Goal: Transaction & Acquisition: Download file/media

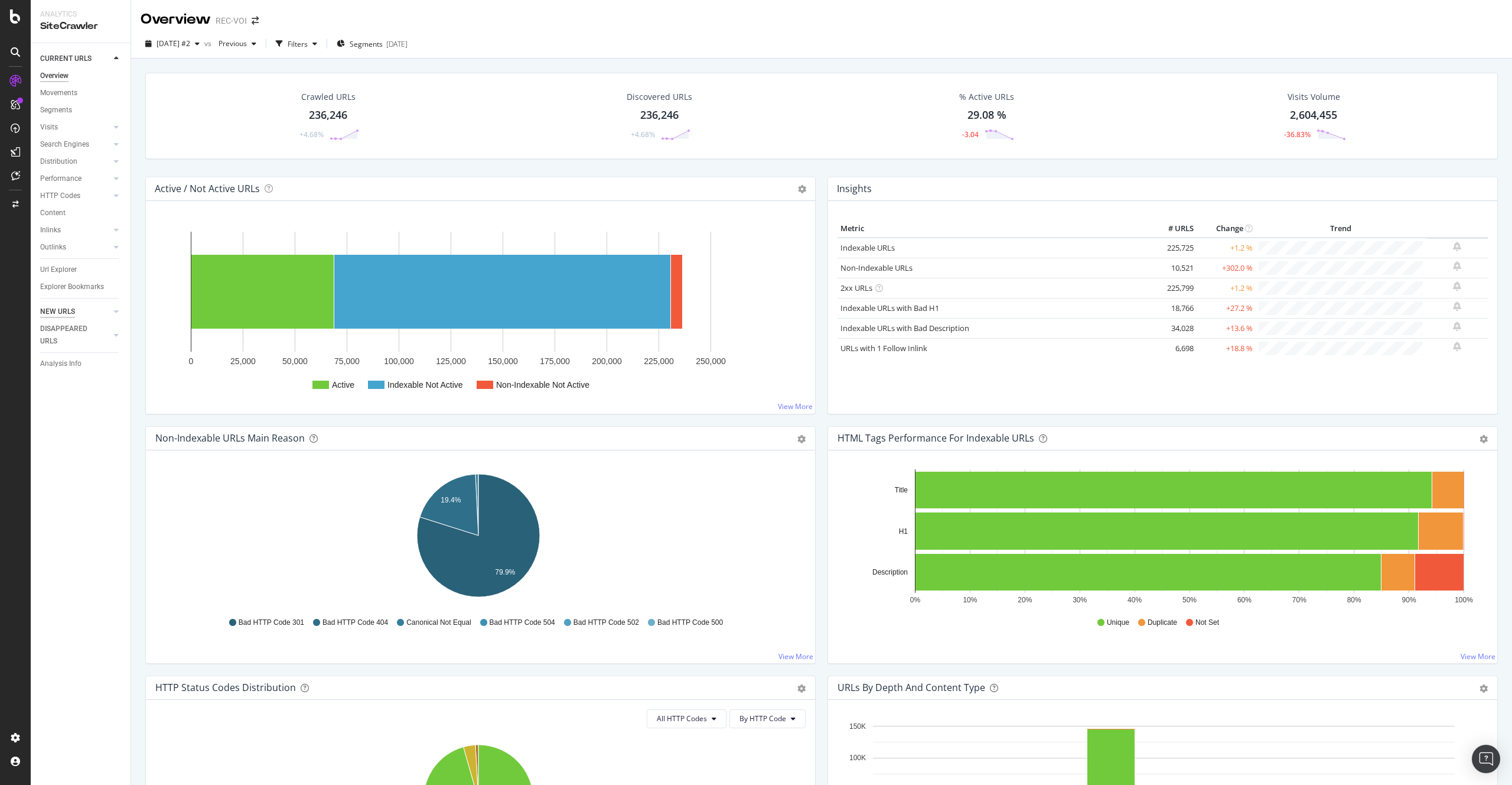
click at [62, 306] on div "NEW URLS" at bounding box center [58, 312] width 35 height 12
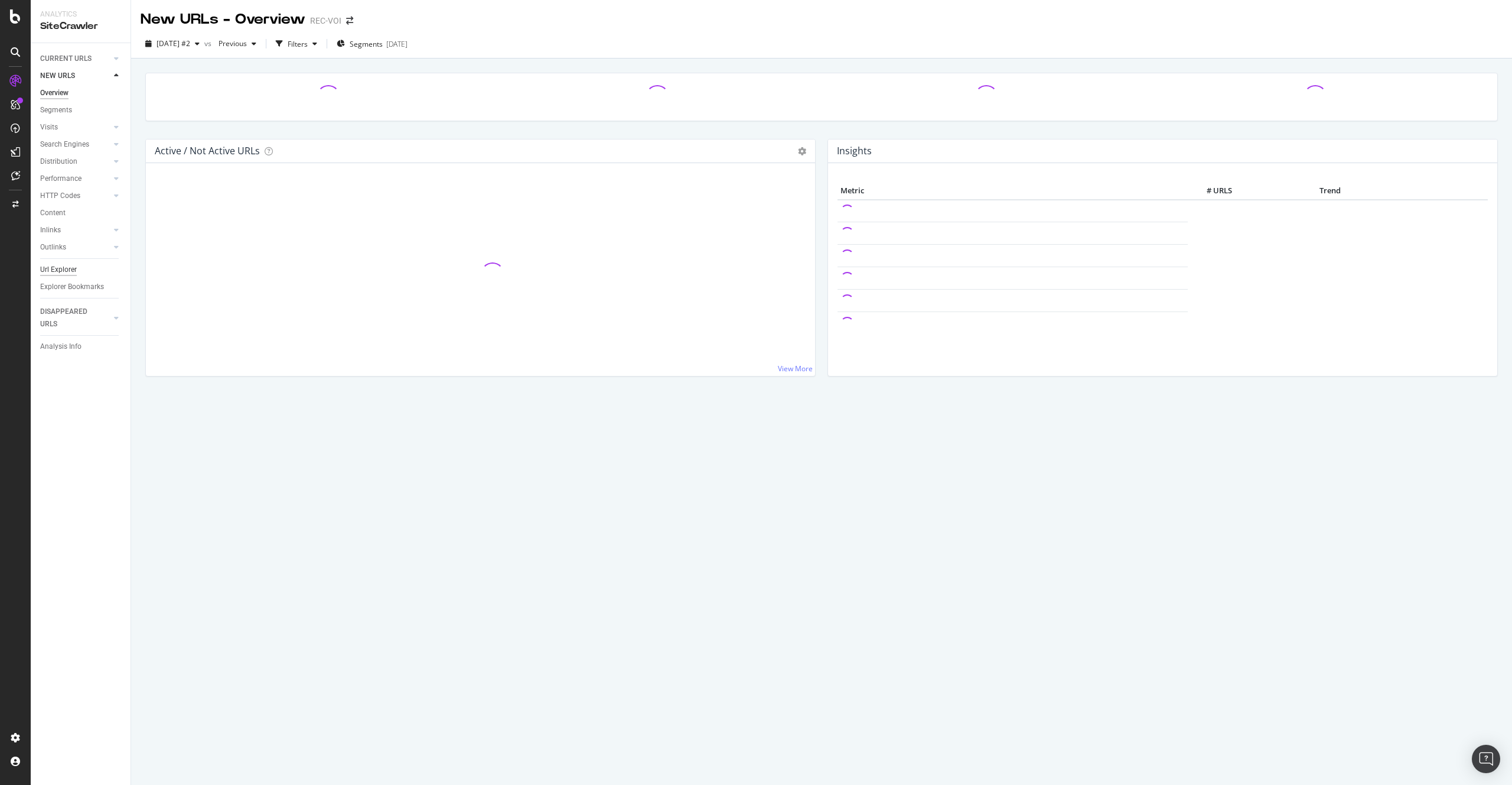
click at [55, 267] on div "Url Explorer" at bounding box center [59, 270] width 37 height 12
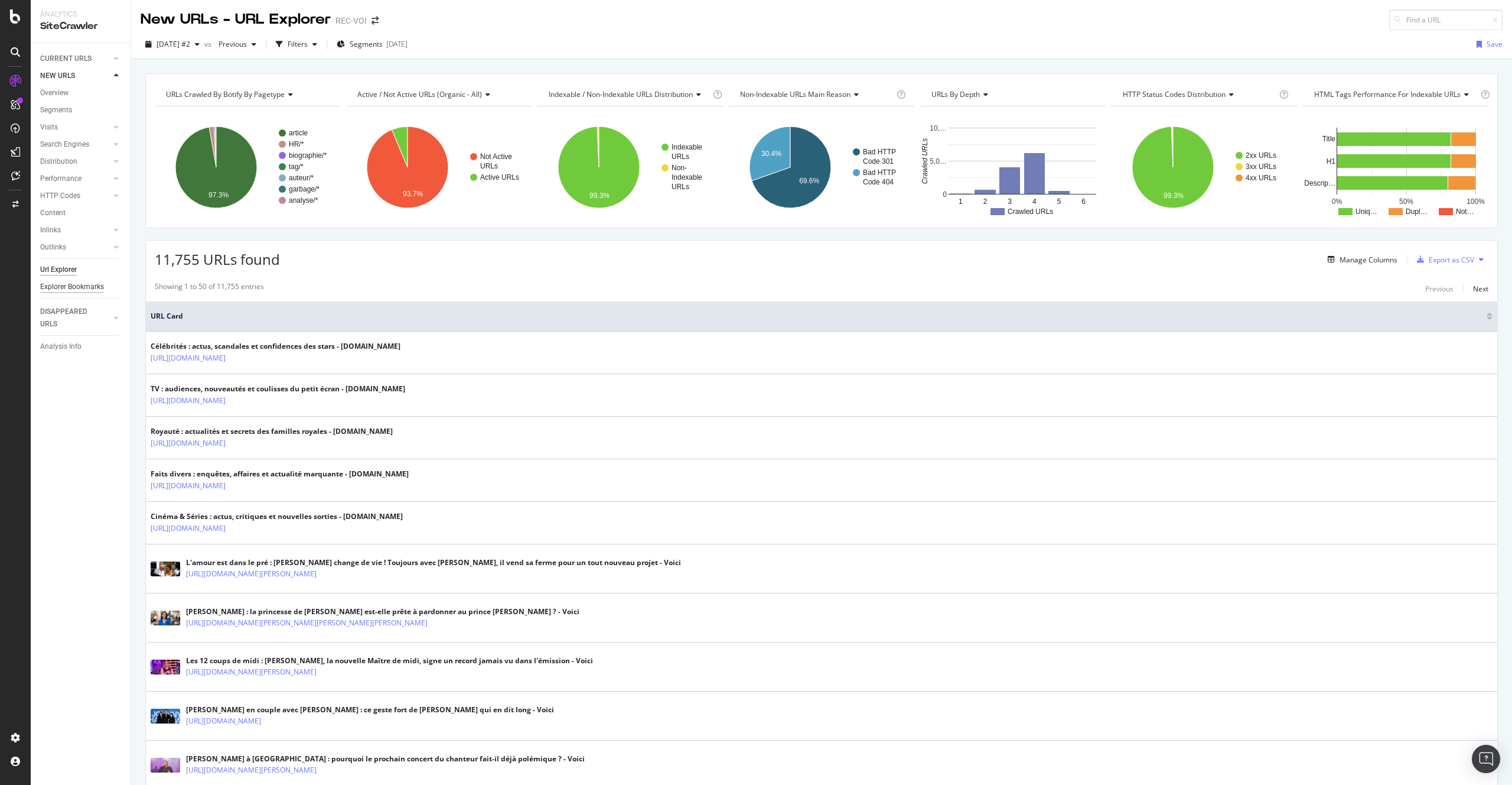
click at [81, 287] on div "Explorer Bookmarks" at bounding box center [72, 287] width 64 height 12
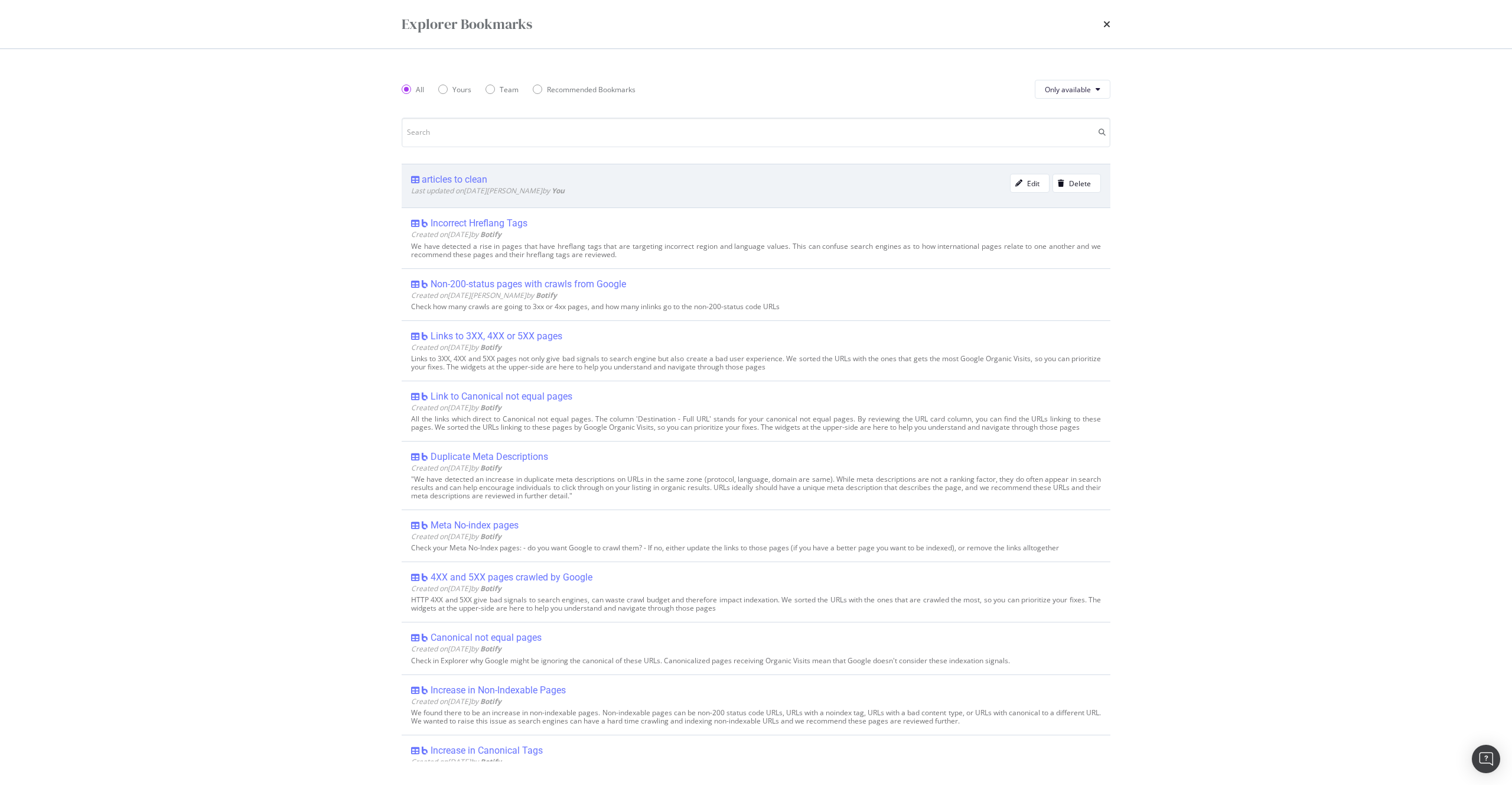
click at [454, 181] on div "articles to clean" at bounding box center [454, 180] width 65 height 12
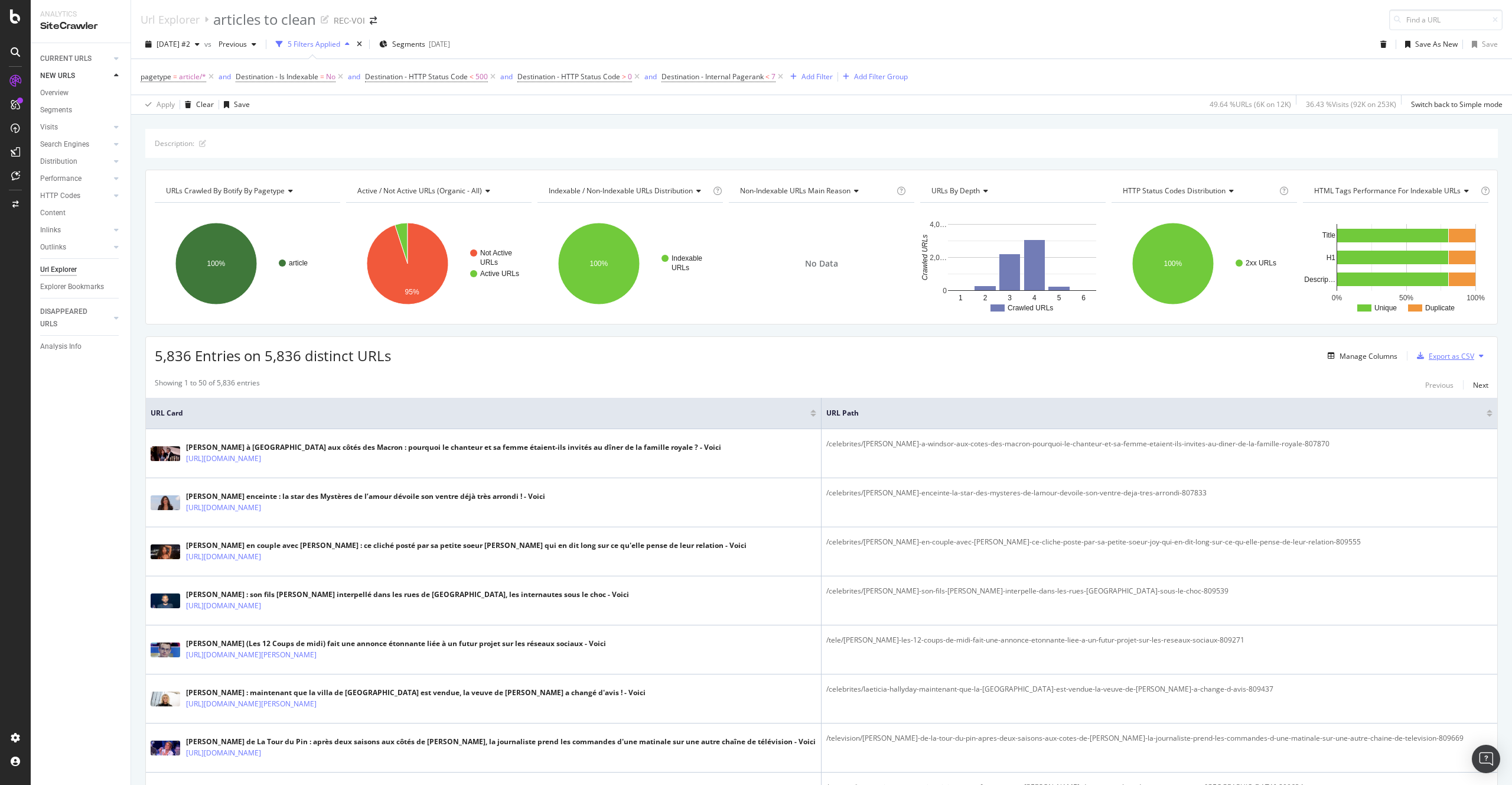
click at [1417, 353] on icon "button" at bounding box center [1420, 356] width 7 height 7
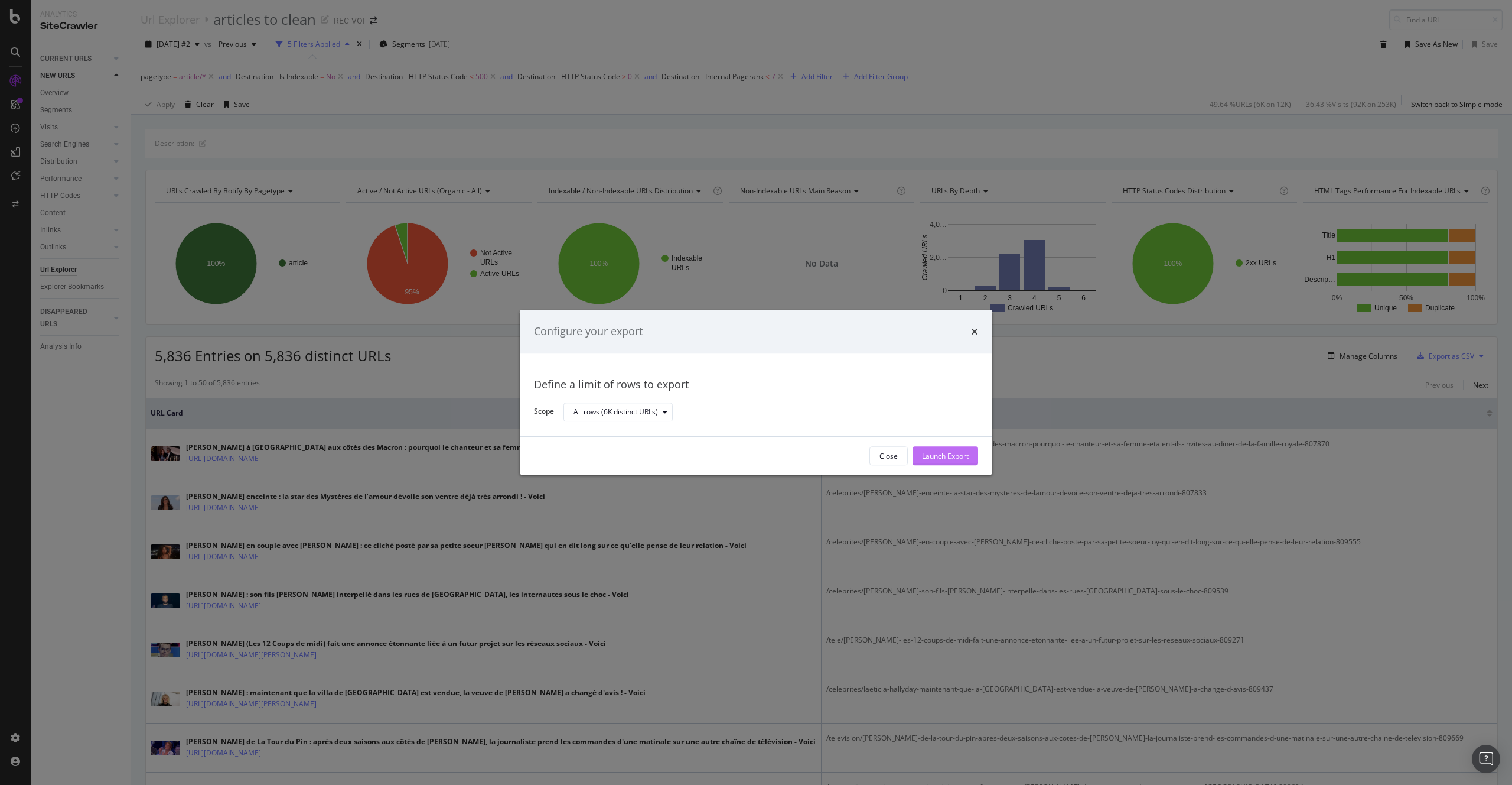
click at [938, 459] on div "Launch Export" at bounding box center [946, 456] width 47 height 10
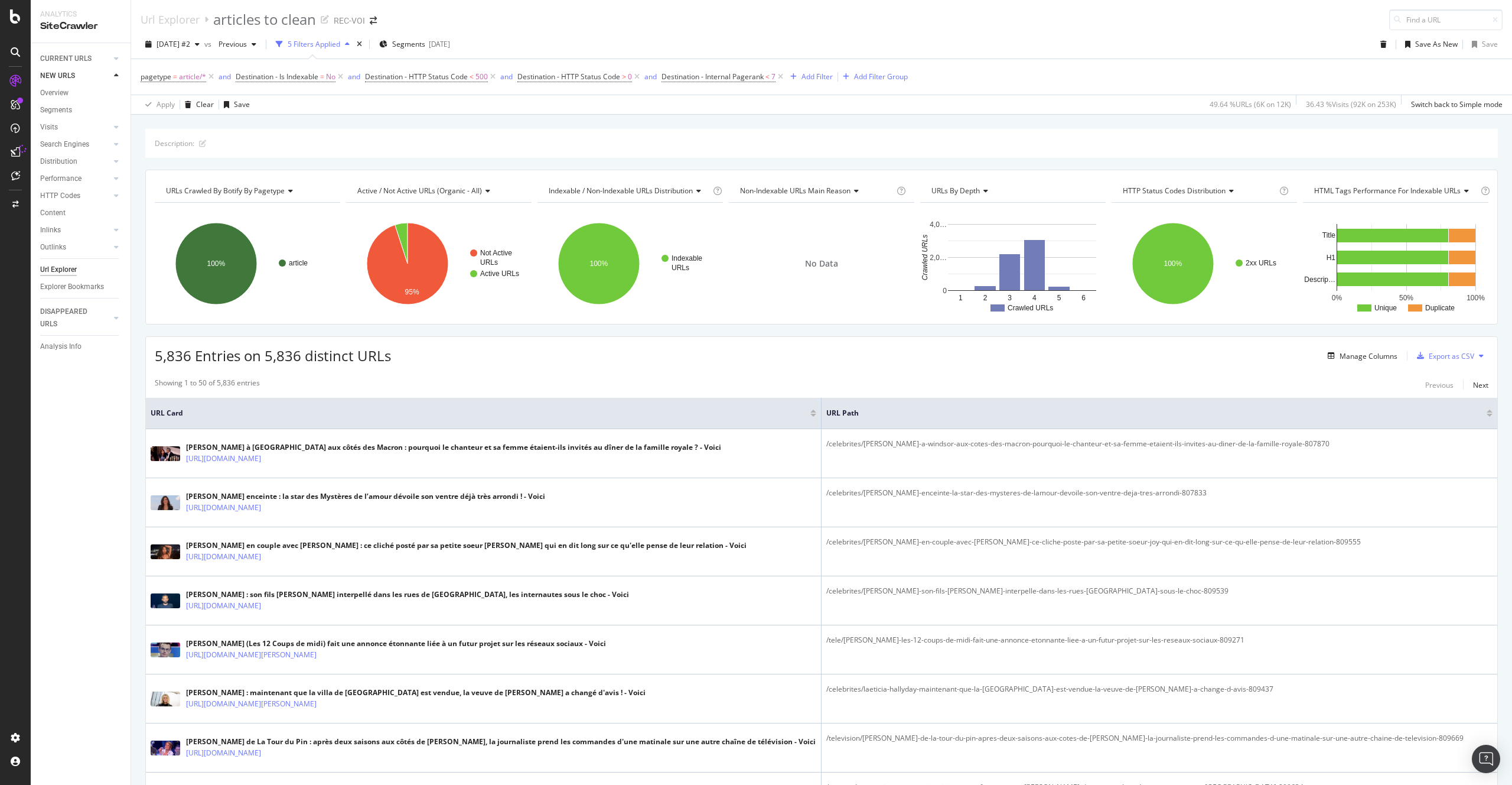
click at [18, 145] on div at bounding box center [22, 149] width 8 height 8
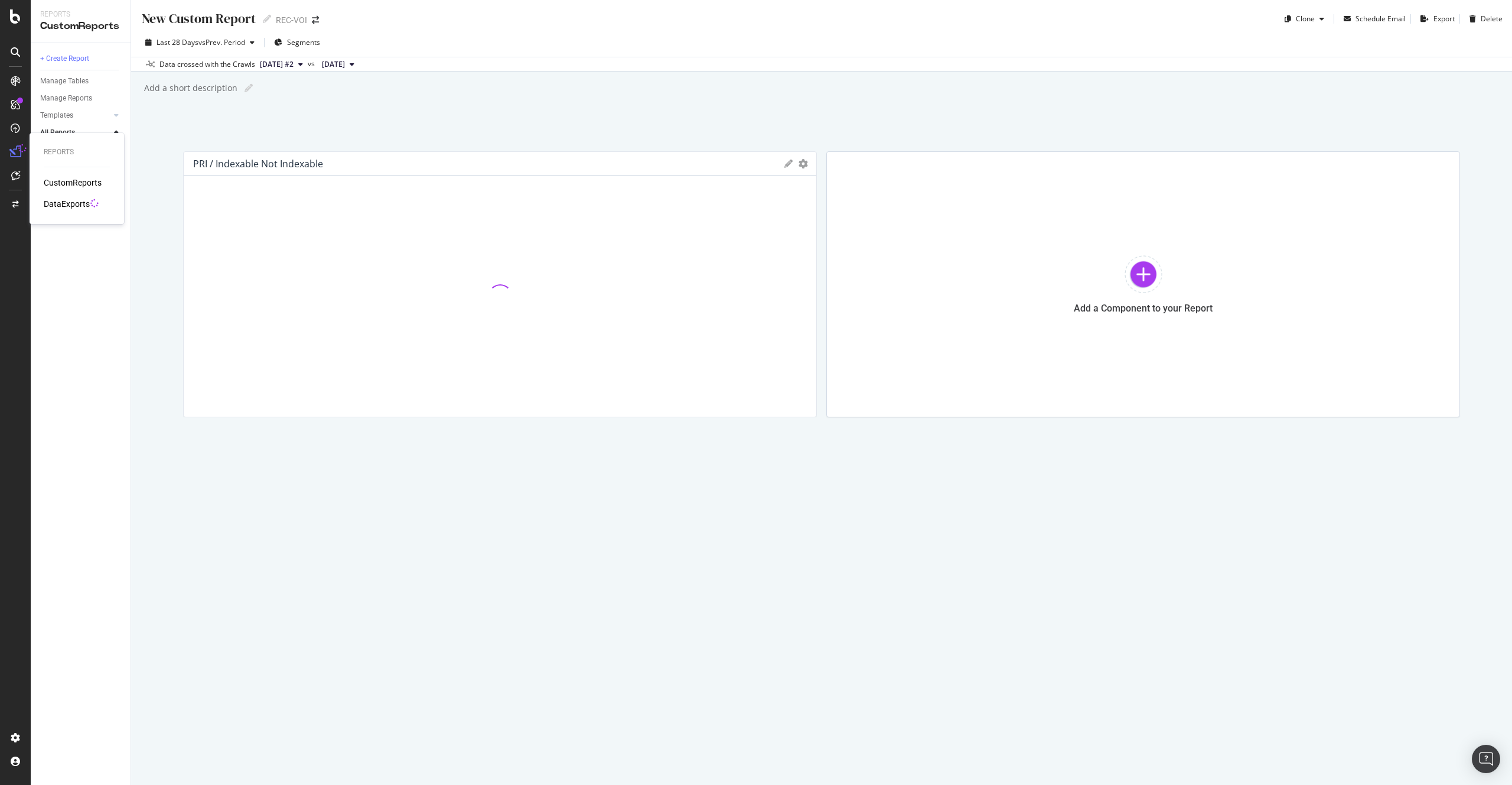
click at [65, 199] on div "DataExports" at bounding box center [67, 204] width 46 height 12
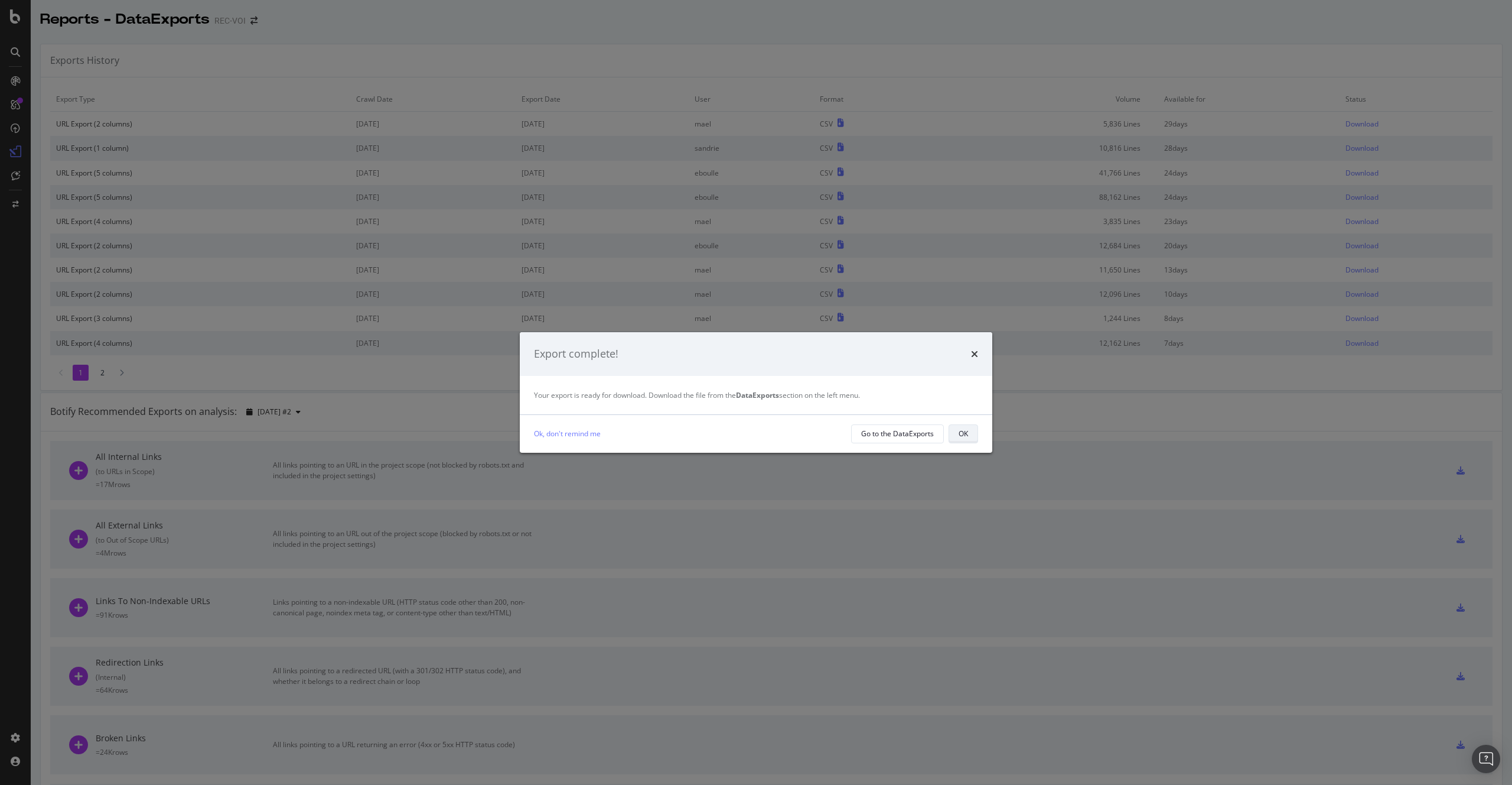
click at [965, 435] on div "OK" at bounding box center [963, 434] width 10 height 10
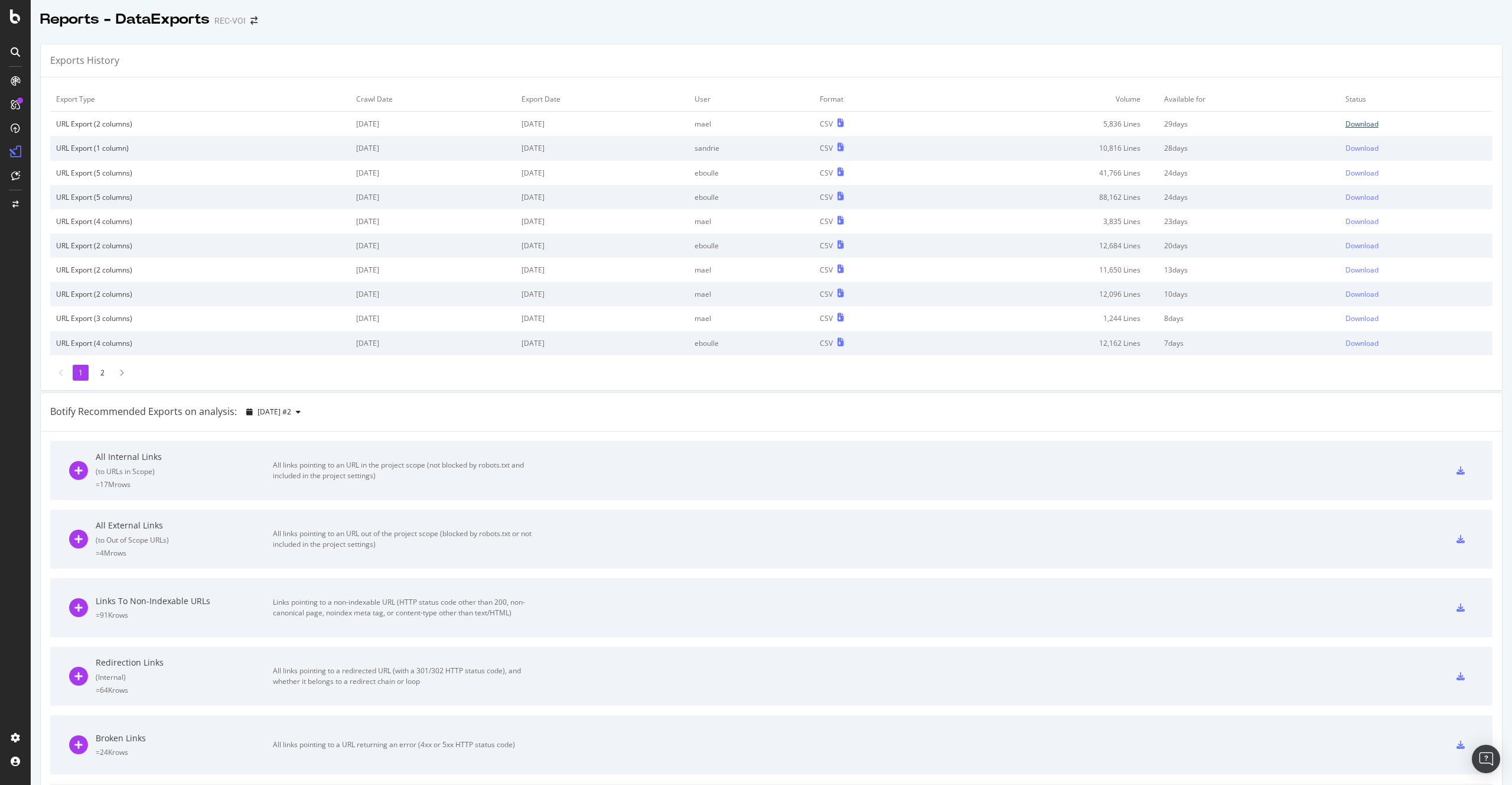
click at [1352, 122] on div "Download" at bounding box center [1362, 124] width 33 height 10
click at [66, 117] on div "Overview" at bounding box center [61, 111] width 34 height 12
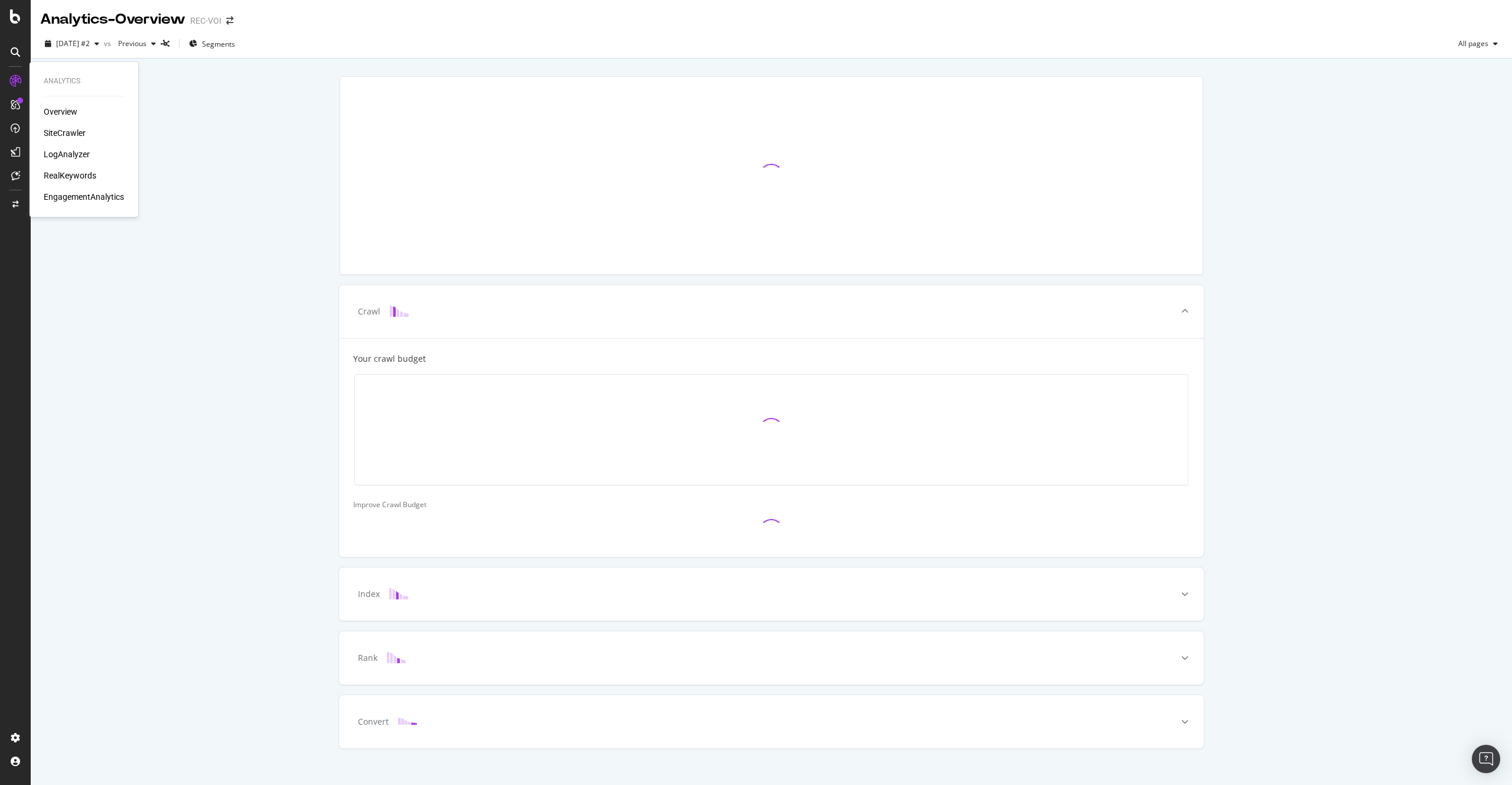
click at [14, 78] on icon at bounding box center [15, 81] width 12 height 12
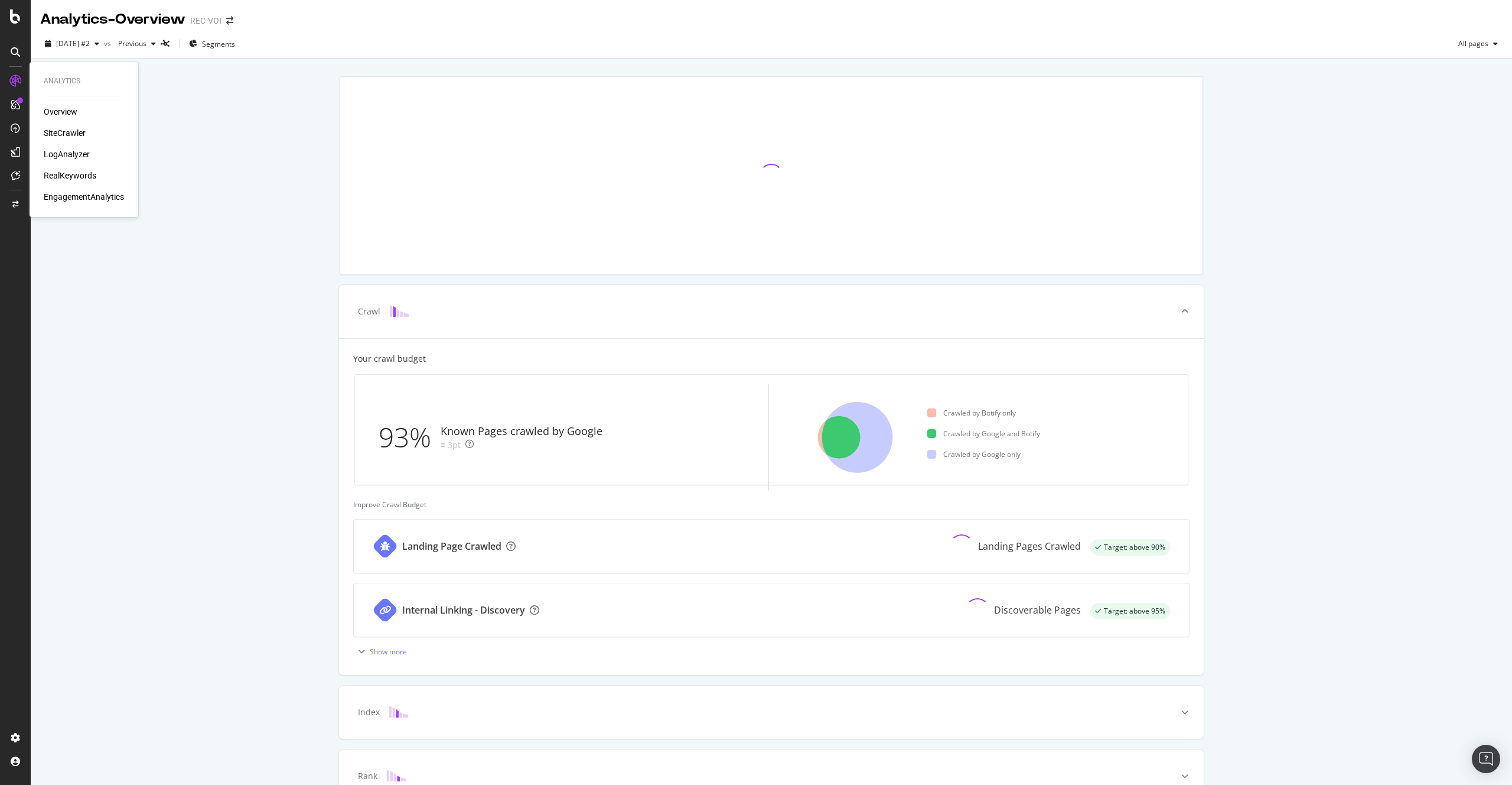
click at [44, 106] on div "Overview" at bounding box center [61, 111] width 34 height 12
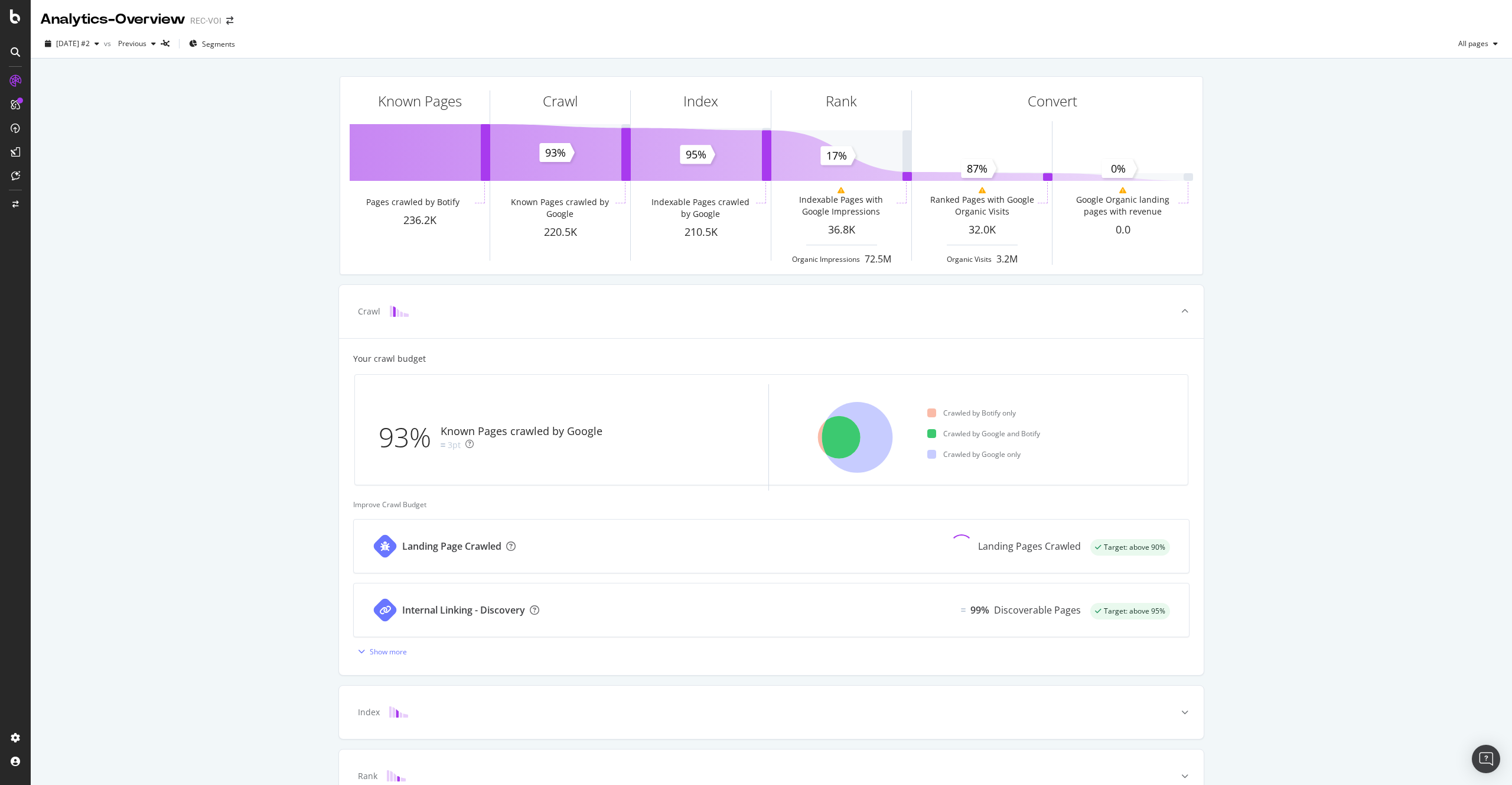
click at [55, 23] on div "Analytics - Overview" at bounding box center [113, 19] width 145 height 20
click at [20, 20] on icon at bounding box center [15, 16] width 11 height 14
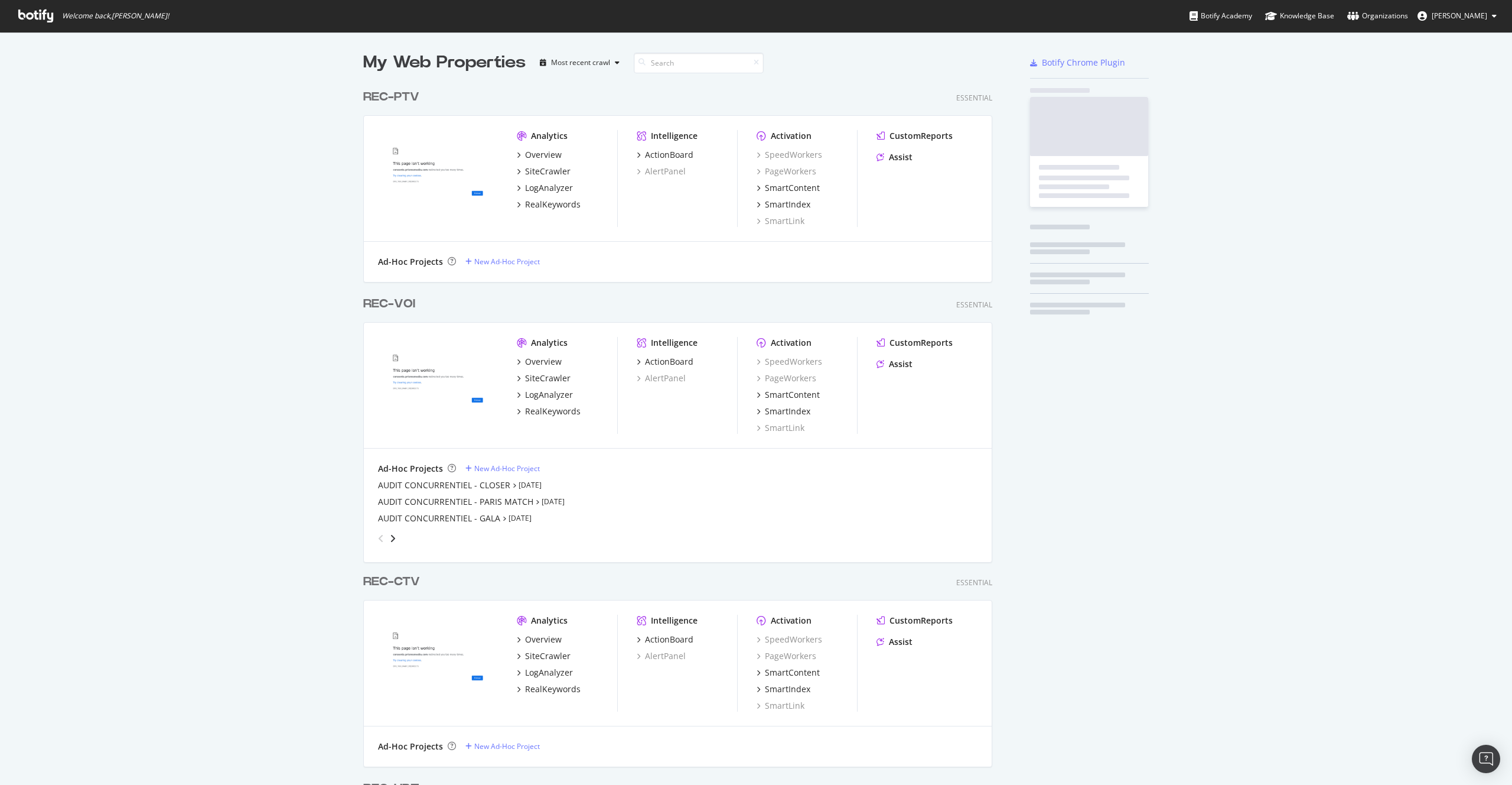
scroll to position [776, 1494]
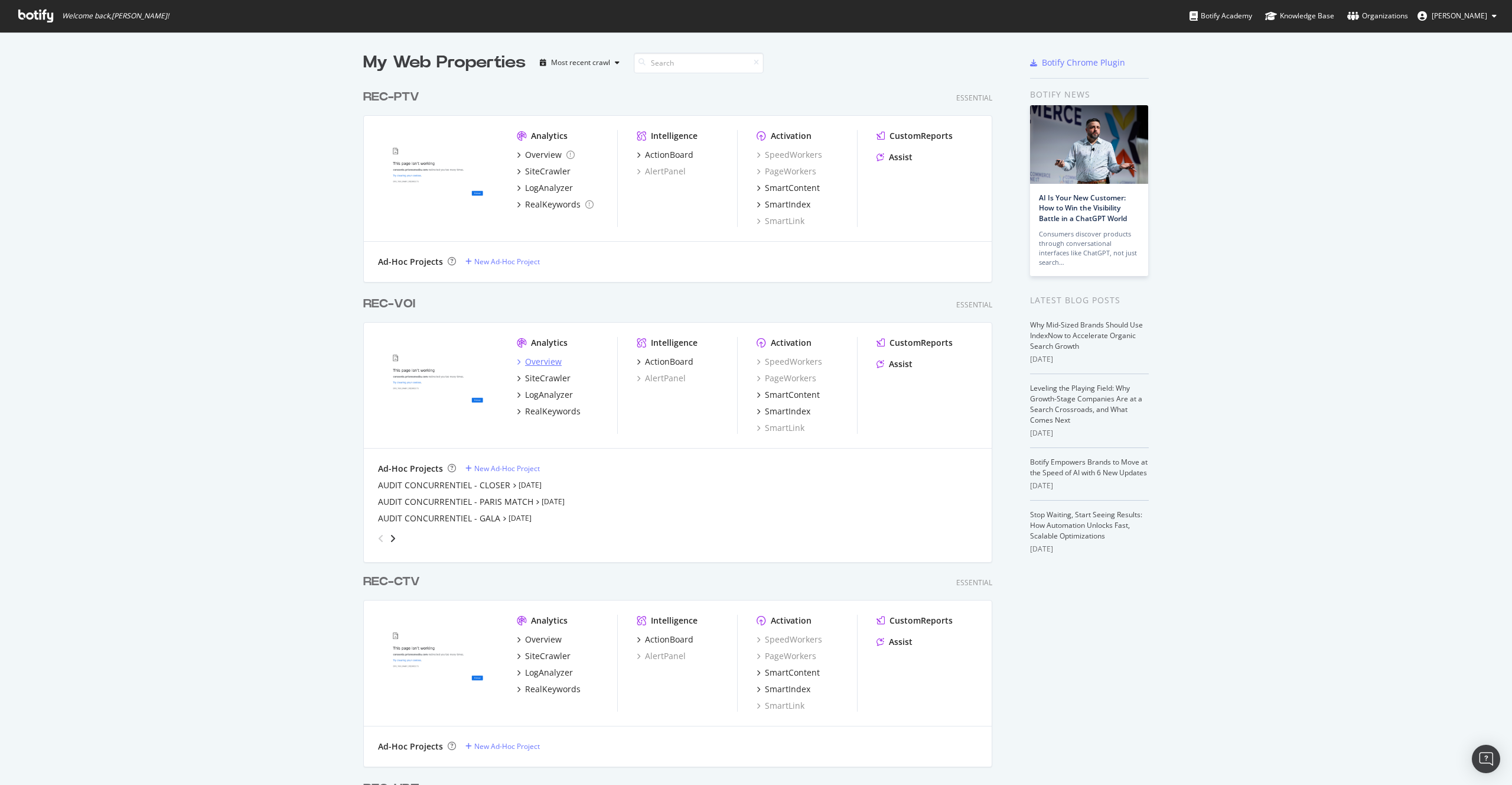
click at [535, 364] on div "Overview" at bounding box center [544, 361] width 37 height 12
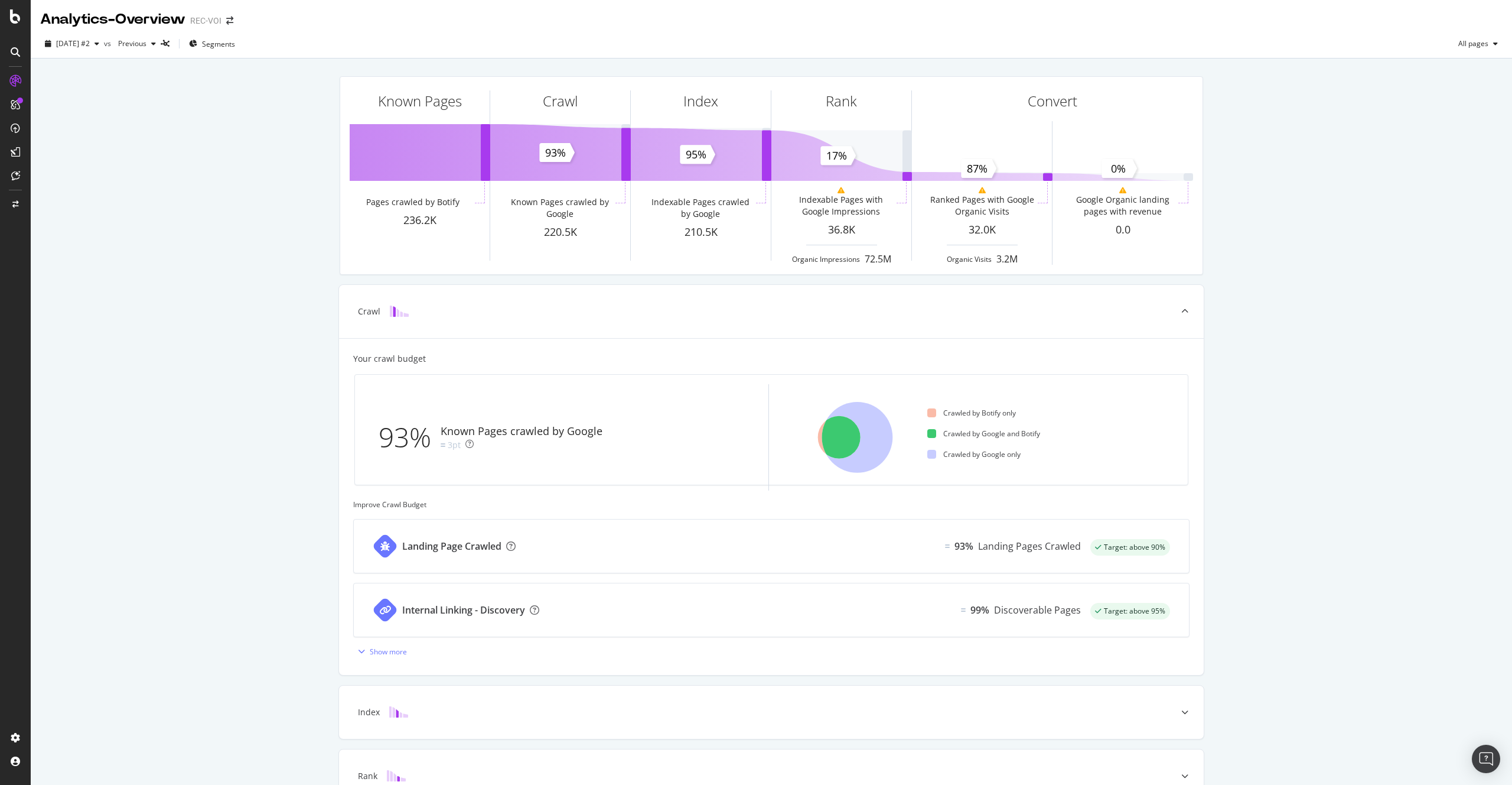
click at [20, 81] on icon at bounding box center [15, 81] width 12 height 12
